Goal: Ask a question: Seek information or help from site administrators or community

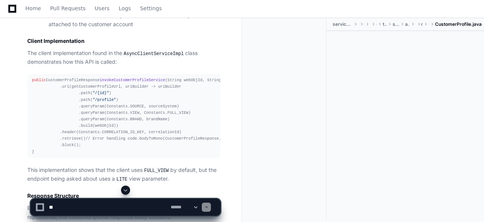
scroll to position [0, 2]
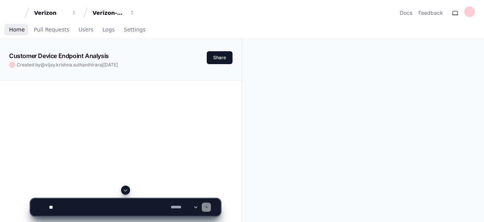
click at [13, 31] on span "Home" at bounding box center [17, 29] width 16 height 5
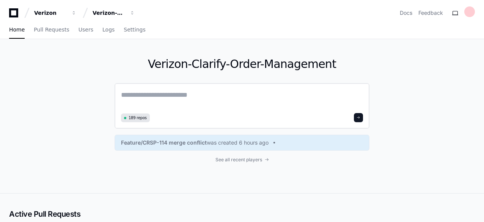
click at [187, 95] on textarea at bounding box center [242, 100] width 242 height 21
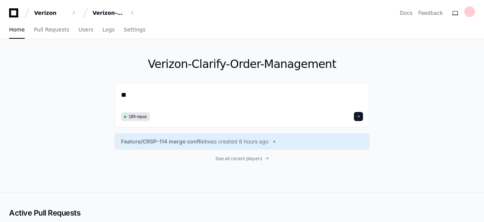
type textarea "*"
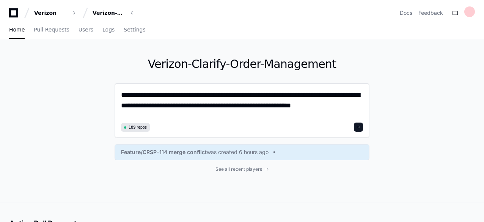
click at [124, 95] on textarea "**********" at bounding box center [242, 105] width 243 height 31
type textarea "**********"
click at [361, 126] on span at bounding box center [359, 127] width 4 height 4
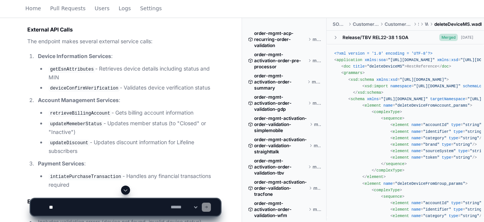
scroll to position [1274, 0]
click at [91, 173] on code "intiatePurchaseTransaction" at bounding box center [86, 176] width 74 height 7
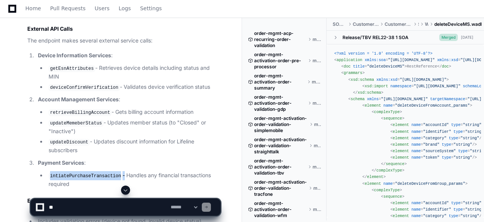
click at [91, 173] on code "intiatePurchaseTransaction" at bounding box center [86, 176] width 74 height 7
click at [107, 159] on p "Payment Services :" at bounding box center [129, 163] width 183 height 9
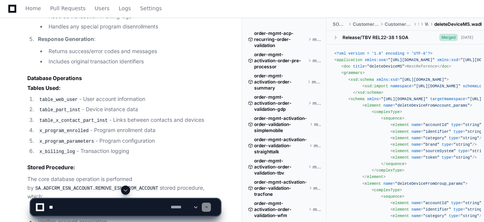
scroll to position [1024, 0]
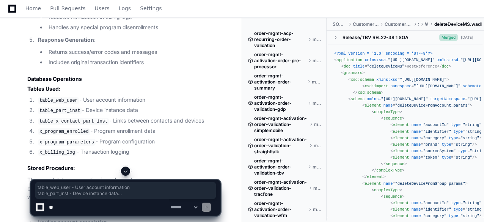
drag, startPoint x: 145, startPoint y: 139, endPoint x: 34, endPoint y: 90, distance: 120.8
click at [34, 96] on ol "table_web_user - User account information table_part_inst - Device instance dat…" at bounding box center [123, 126] width 193 height 61
click at [135, 58] on li "Includes original transaction identifiers" at bounding box center [133, 62] width 174 height 9
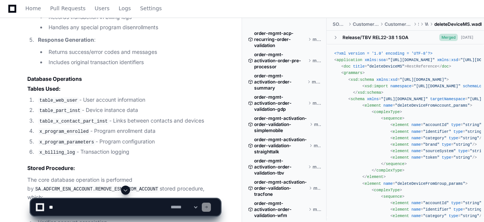
click at [137, 148] on li "x_billing_log - Transaction logging" at bounding box center [128, 152] width 185 height 9
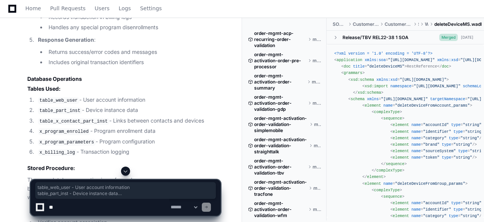
drag, startPoint x: 137, startPoint y: 141, endPoint x: 37, endPoint y: 86, distance: 114.1
click at [37, 96] on ol "table_web_user - User account information table_part_inst - Device instance dat…" at bounding box center [123, 126] width 193 height 61
click at [38, 97] on code "table_web_user" at bounding box center [58, 100] width 41 height 7
drag, startPoint x: 38, startPoint y: 87, endPoint x: 162, endPoint y: 143, distance: 136.6
click at [162, 143] on ol "table_web_user - User account information table_part_inst - Device instance dat…" at bounding box center [123, 126] width 193 height 61
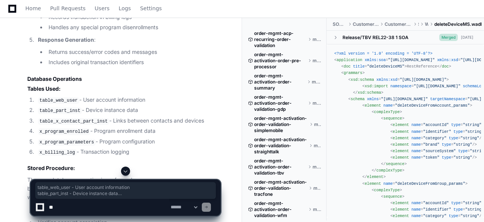
click at [164, 148] on li "x_billing_log - Transaction logging" at bounding box center [128, 152] width 185 height 9
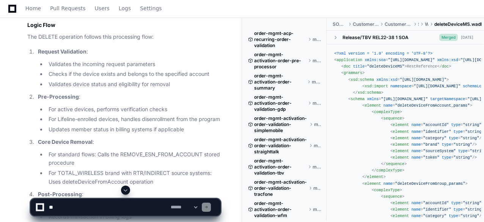
scroll to position [825, 0]
click at [197, 124] on li "Updates member status in billing systems if applicable" at bounding box center [133, 128] width 174 height 9
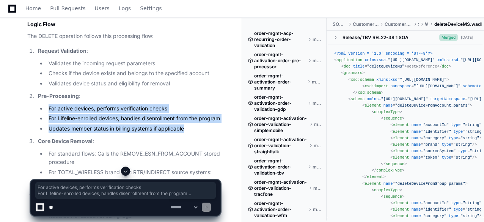
drag, startPoint x: 188, startPoint y: 121, endPoint x: 48, endPoint y: 87, distance: 144.1
click at [48, 104] on ul "For active devices, performs verification checks For Lifeline-enrolled devices,…" at bounding box center [129, 118] width 183 height 29
click at [58, 104] on li "For active devices, performs verification checks" at bounding box center [133, 108] width 174 height 9
drag, startPoint x: 48, startPoint y: 90, endPoint x: 199, endPoint y: 115, distance: 153.1
click at [199, 115] on ul "For active devices, performs verification checks For Lifeline-enrolled devices,…" at bounding box center [129, 118] width 183 height 29
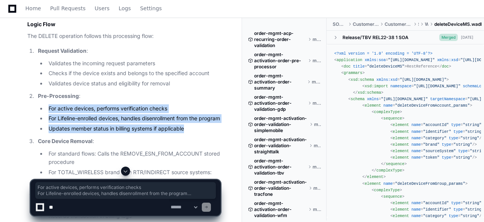
click at [199, 124] on li "Updates member status in billing systems if applicable" at bounding box center [133, 128] width 174 height 9
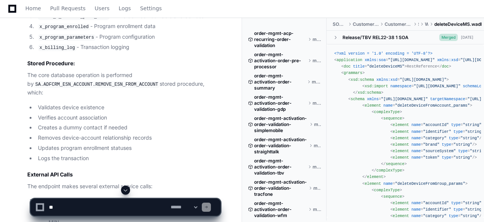
scroll to position [1129, 0]
click at [90, 103] on li "Validates device existence" at bounding box center [128, 107] width 185 height 9
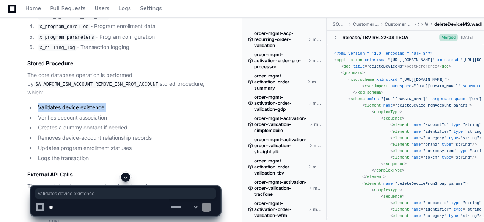
click at [90, 103] on li "Validates device existence" at bounding box center [128, 107] width 185 height 9
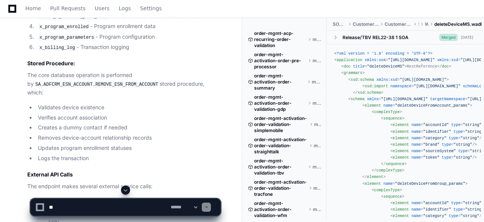
click at [88, 113] on li "Verifies account association" at bounding box center [128, 117] width 185 height 9
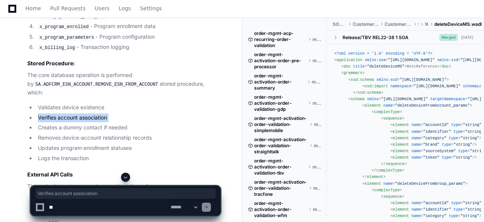
click at [88, 113] on li "Verifies account association" at bounding box center [128, 117] width 185 height 9
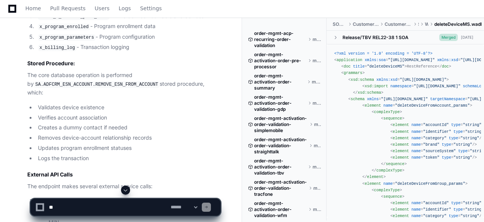
click at [88, 123] on li "Creates a dummy contact if needed" at bounding box center [128, 127] width 185 height 9
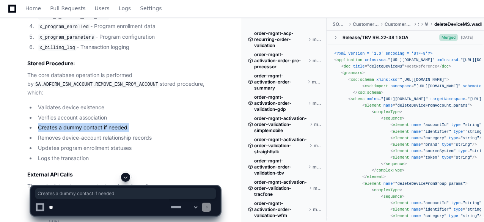
click at [88, 123] on li "Creates a dummy contact if needed" at bounding box center [128, 127] width 185 height 9
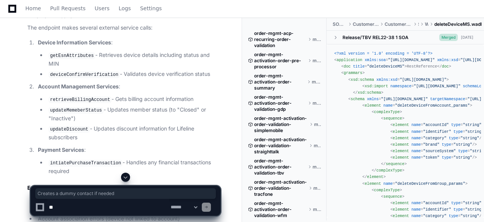
scroll to position [1287, 0]
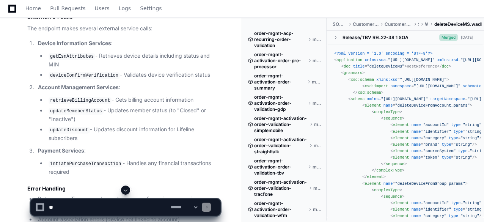
click at [87, 146] on p "Payment Services :" at bounding box center [129, 150] width 183 height 9
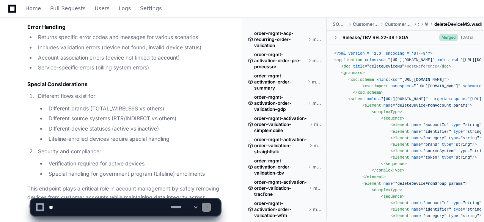
scroll to position [1465, 0]
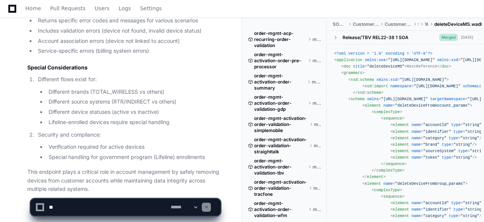
click at [115, 196] on app-app-chat-input "**********" at bounding box center [125, 201] width 191 height 30
click at [118, 203] on textarea at bounding box center [108, 207] width 122 height 17
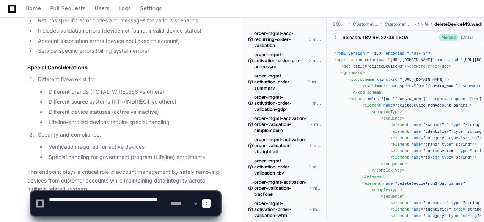
type textarea "**********"
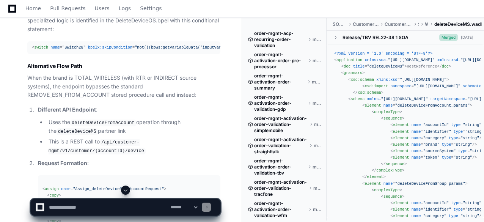
scroll to position [1814, 0]
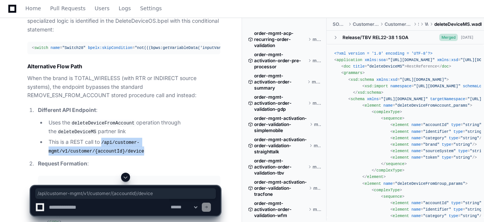
drag, startPoint x: 104, startPoint y: 110, endPoint x: 138, endPoint y: 117, distance: 34.4
click at [138, 138] on li "This is a REST call to /api/customer-mgmt/v1/customer/{accountId}/device" at bounding box center [133, 147] width 174 height 18
copy code "/api/customer-mgmt/v1/customer/{accountId}/device"
click at [133, 209] on textarea at bounding box center [108, 207] width 122 height 17
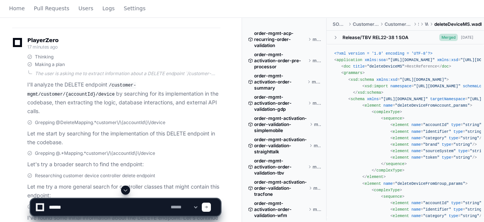
scroll to position [0, 0]
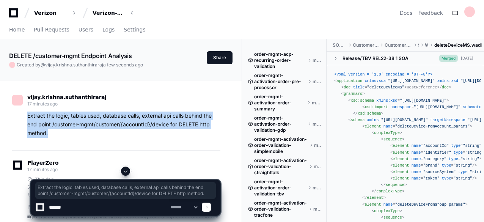
drag, startPoint x: 27, startPoint y: 113, endPoint x: 72, endPoint y: 132, distance: 48.7
click at [72, 132] on p "Extract the logic, tables used, database calls, external api calls behind the e…" at bounding box center [123, 125] width 193 height 26
copy p "Extract the logic, tables used, database calls, external api calls behind the e…"
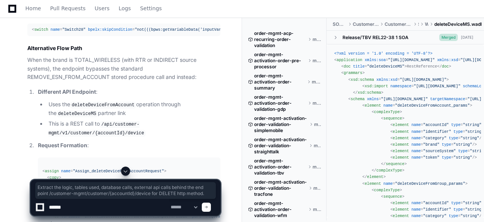
scroll to position [1832, 0]
click at [55, 208] on textarea at bounding box center [108, 207] width 122 height 17
paste textarea "**********"
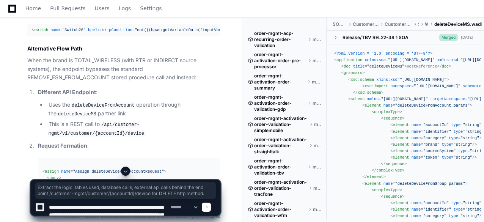
scroll to position [2, 0]
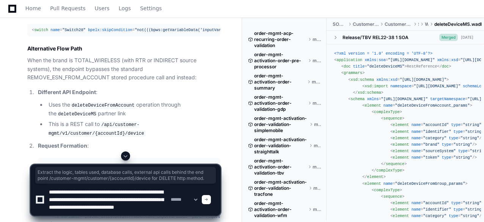
type textarea "**********"
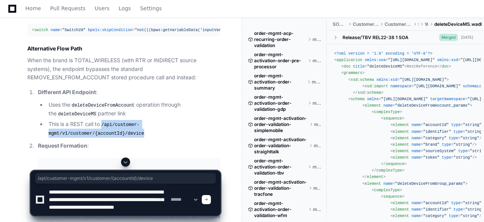
drag, startPoint x: 104, startPoint y: 91, endPoint x: 137, endPoint y: 106, distance: 36.2
copy ol "/api/customer-mgmt/v1/customer/{accountId}/device"
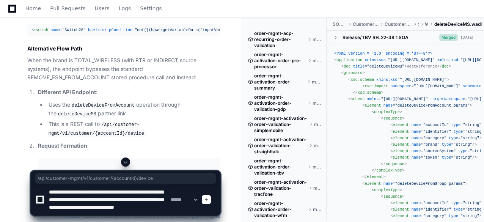
drag, startPoint x: 123, startPoint y: 198, endPoint x: 119, endPoint y: 208, distance: 11.4
click at [119, 208] on textarea at bounding box center [108, 200] width 122 height 32
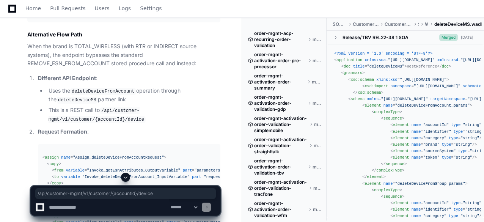
scroll to position [1847, 0]
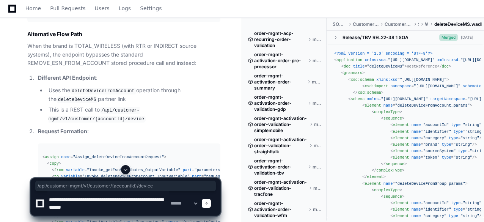
click at [97, 88] on code "deleteDeviceFromAccount" at bounding box center [103, 91] width 66 height 7
copy li "deleteDeviceFromAccount"
click at [121, 211] on textarea at bounding box center [108, 203] width 122 height 24
paste textarea "**********"
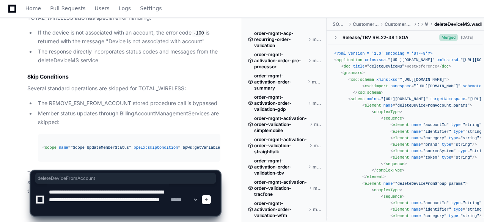
scroll to position [2271, 0]
type textarea "**********"
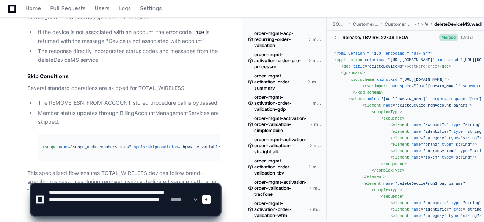
click at [208, 198] on span at bounding box center [207, 200] width 4 height 4
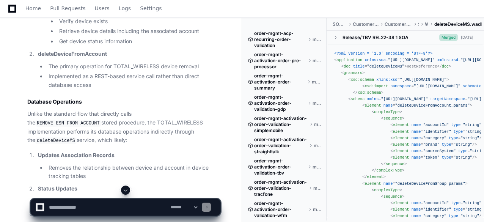
scroll to position [3071, 0]
click at [77, 137] on code "deleteDeviceMS" at bounding box center [55, 140] width 41 height 7
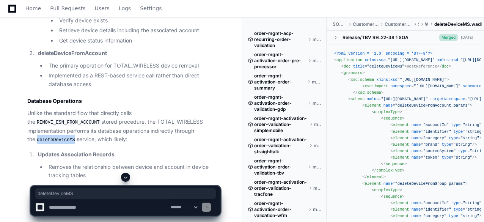
click at [77, 137] on code "deleteDeviceMS" at bounding box center [55, 140] width 41 height 7
copy code "deleteDeviceMS"
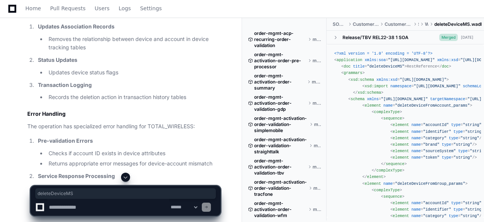
scroll to position [3202, 0]
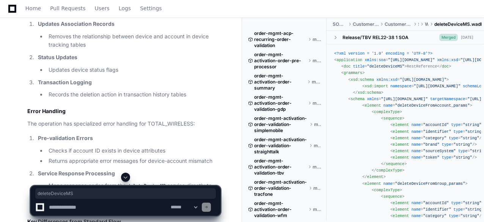
click at [150, 204] on textarea at bounding box center [108, 207] width 122 height 17
type textarea "*"
paste textarea "**********"
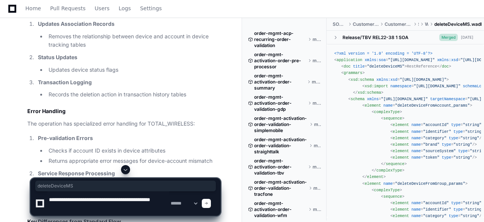
type textarea "**********"
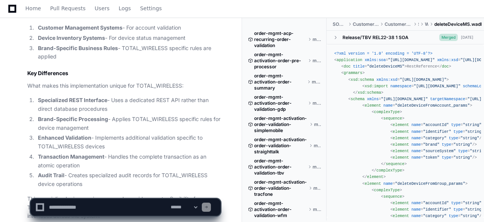
scroll to position [4474, 0]
